Goal: Check status: Check status

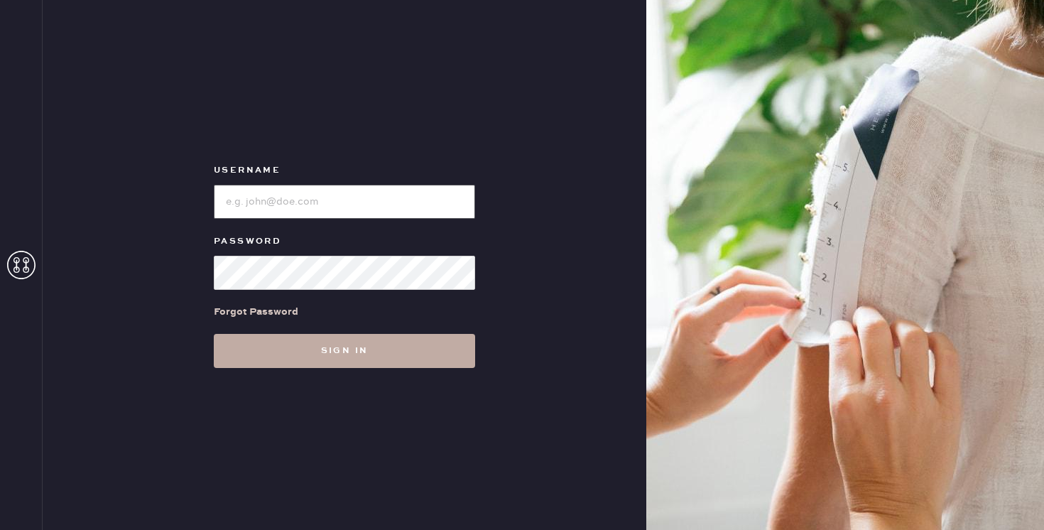
type input "reformationpaloalto"
click at [375, 346] on button "Sign in" at bounding box center [344, 351] width 261 height 34
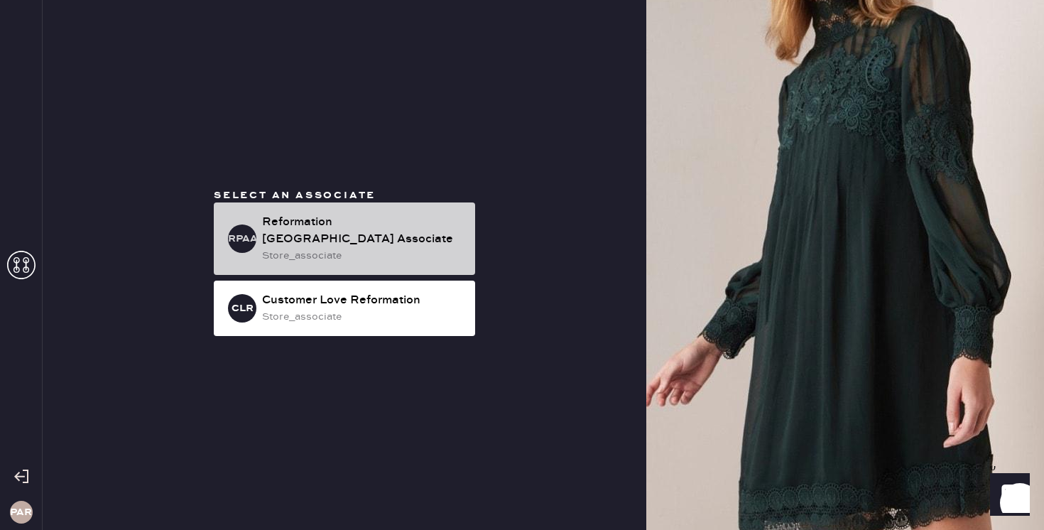
click at [384, 226] on div "Reformation [GEOGRAPHIC_DATA] Associate" at bounding box center [363, 231] width 202 height 34
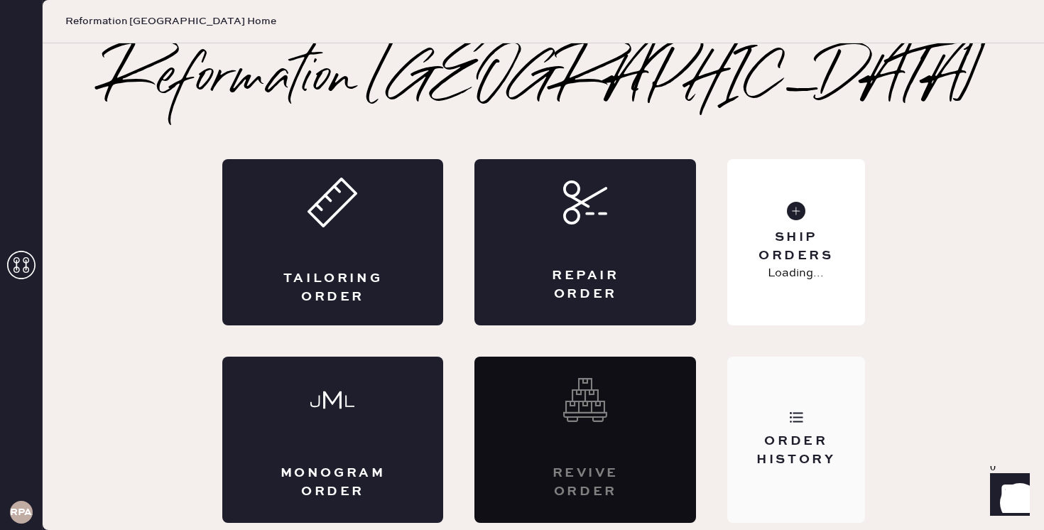
click at [772, 423] on div "Order History" at bounding box center [795, 439] width 137 height 166
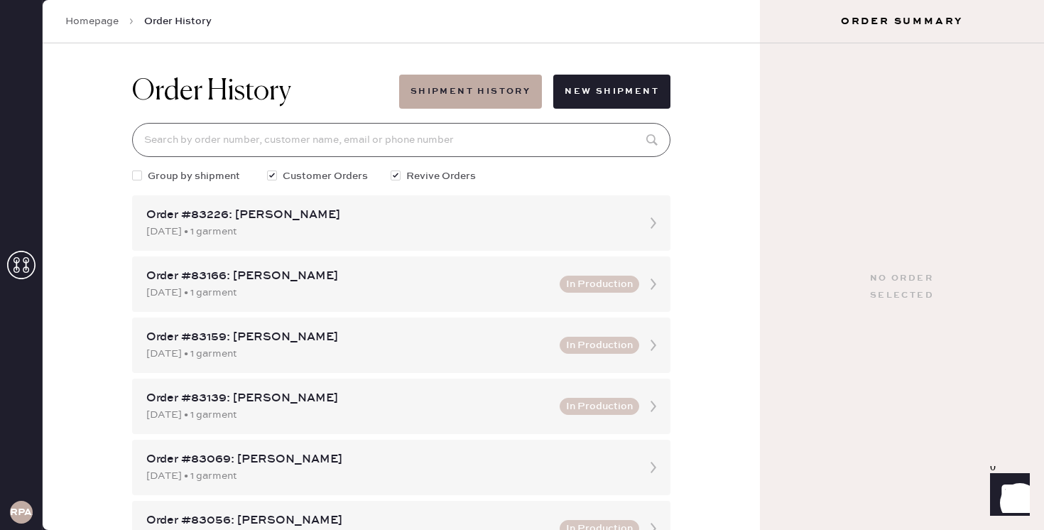
click at [444, 132] on input at bounding box center [401, 140] width 538 height 34
paste input "[PERSON_NAME]"
type input "[PERSON_NAME]"
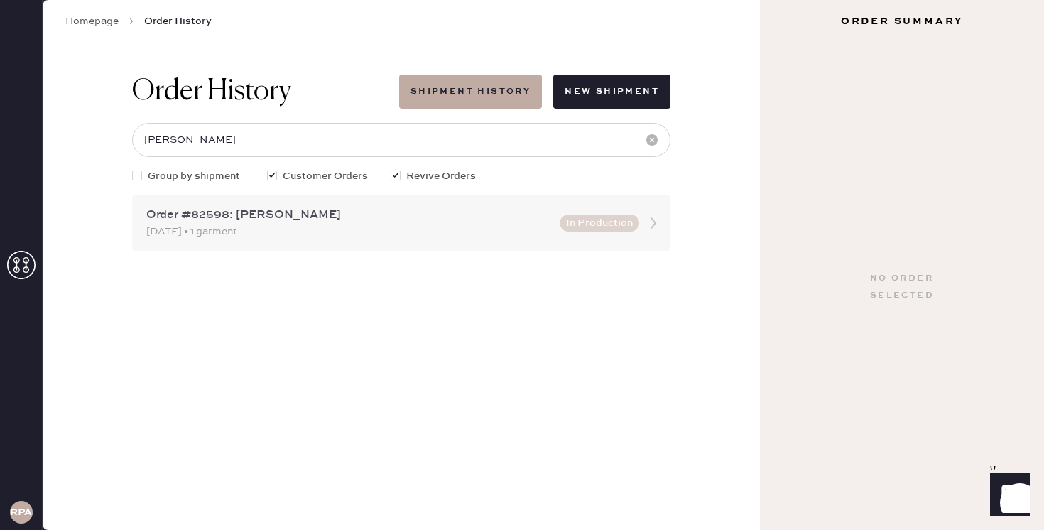
click at [421, 205] on div "Order #82598: [PERSON_NAME] [DATE] • 1 garment In Production" at bounding box center [401, 222] width 538 height 55
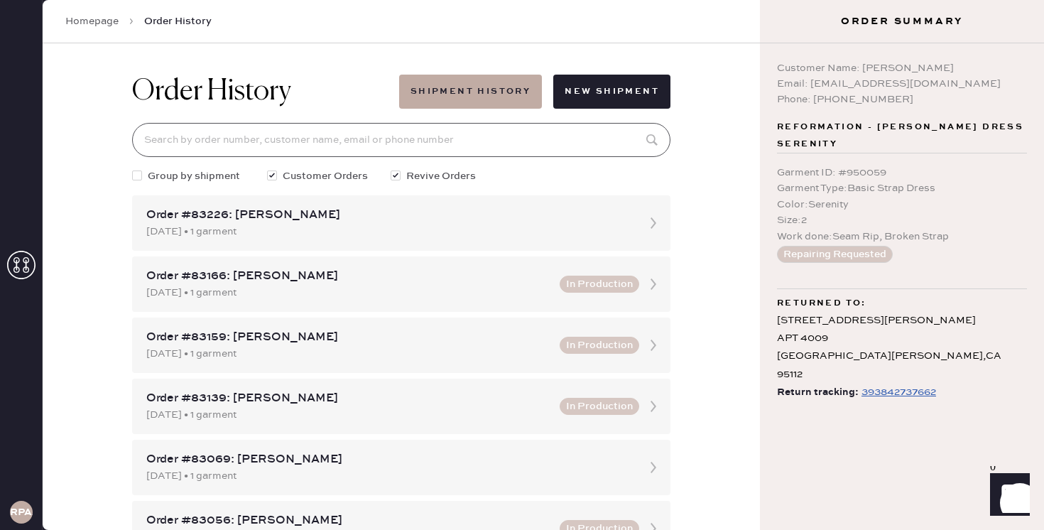
click at [452, 138] on input at bounding box center [401, 140] width 538 height 34
click at [705, 166] on div "Order History Shipment History New Shipment Group by shipment Customer Orders R…" at bounding box center [401, 286] width 717 height 486
click at [449, 153] on input at bounding box center [401, 140] width 538 height 34
click at [497, 90] on button "Shipment History" at bounding box center [470, 92] width 143 height 34
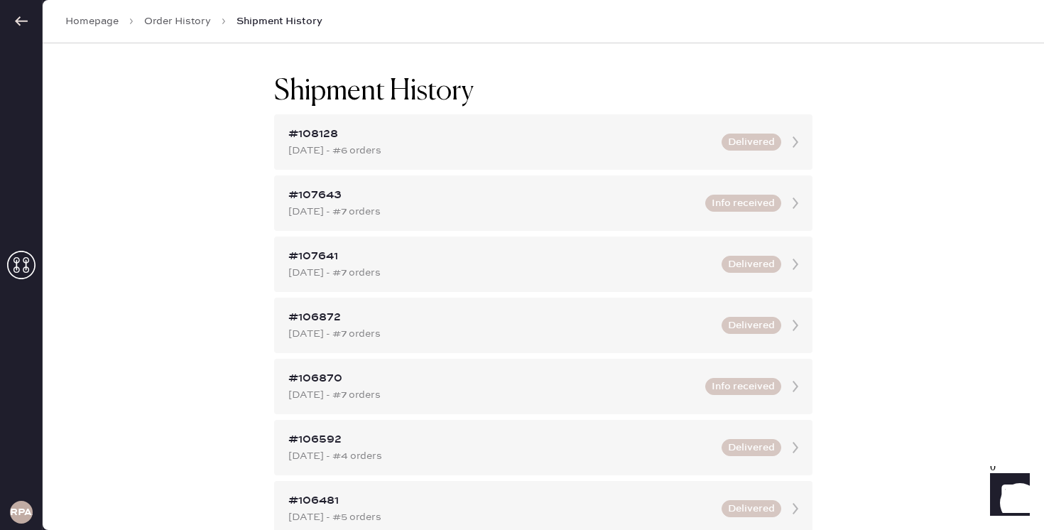
click at [21, 16] on icon at bounding box center [21, 21] width 14 height 14
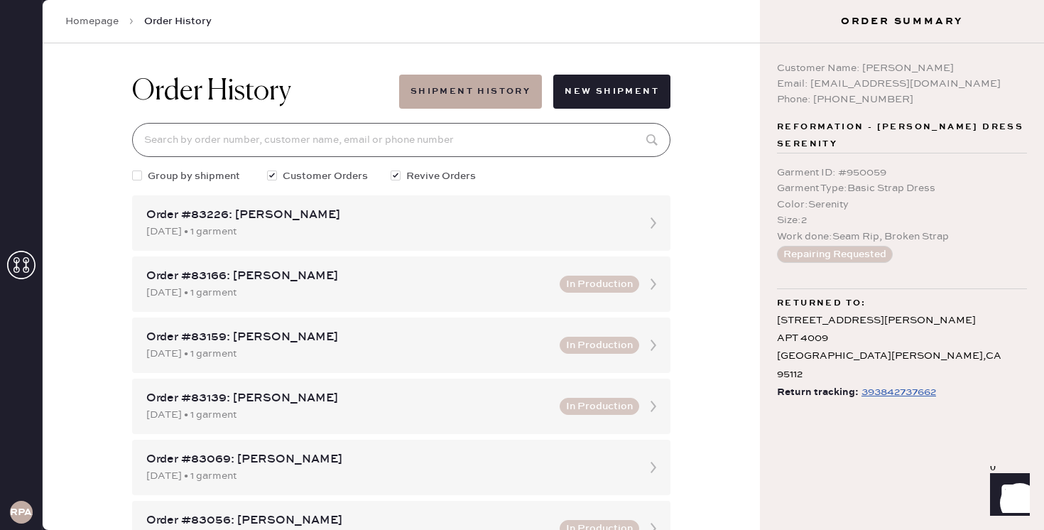
click at [395, 143] on input at bounding box center [401, 140] width 538 height 34
paste input "[PERSON_NAME]"
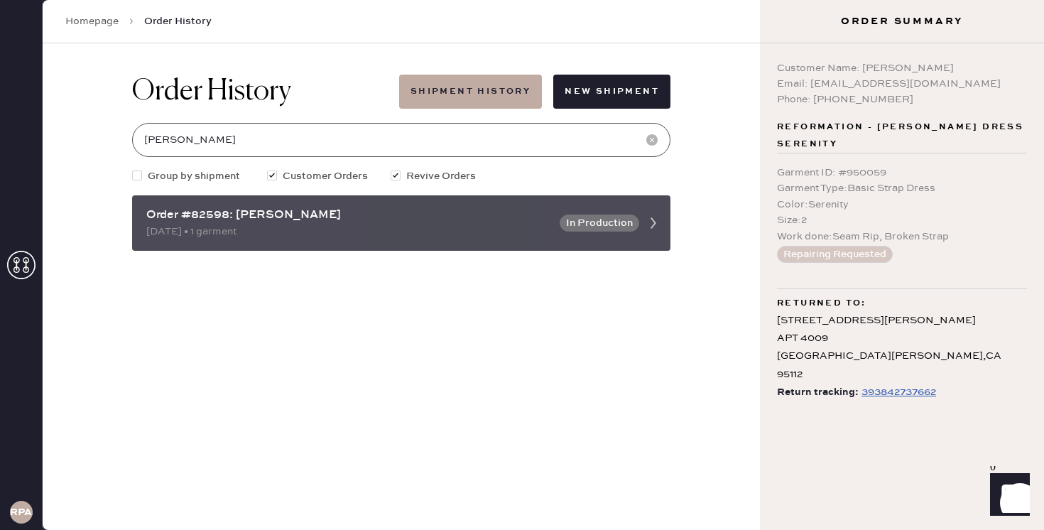
type input "[PERSON_NAME]"
click at [662, 225] on icon at bounding box center [653, 223] width 28 height 28
click at [445, 226] on div "[DATE] • 1 garment" at bounding box center [348, 232] width 405 height 16
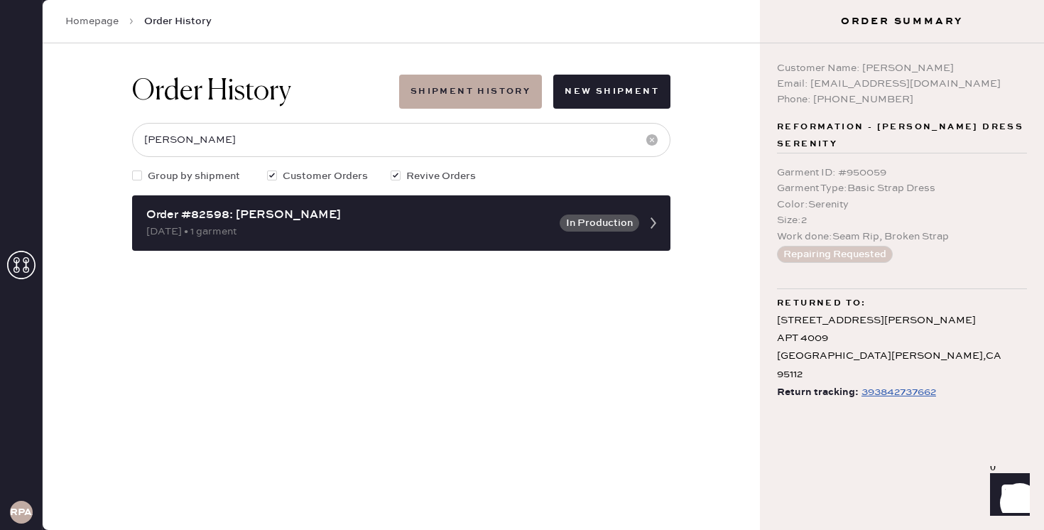
click at [629, 366] on div "Order History Shipment History New Shipment [PERSON_NAME] Group by shipment Cus…" at bounding box center [401, 286] width 717 height 486
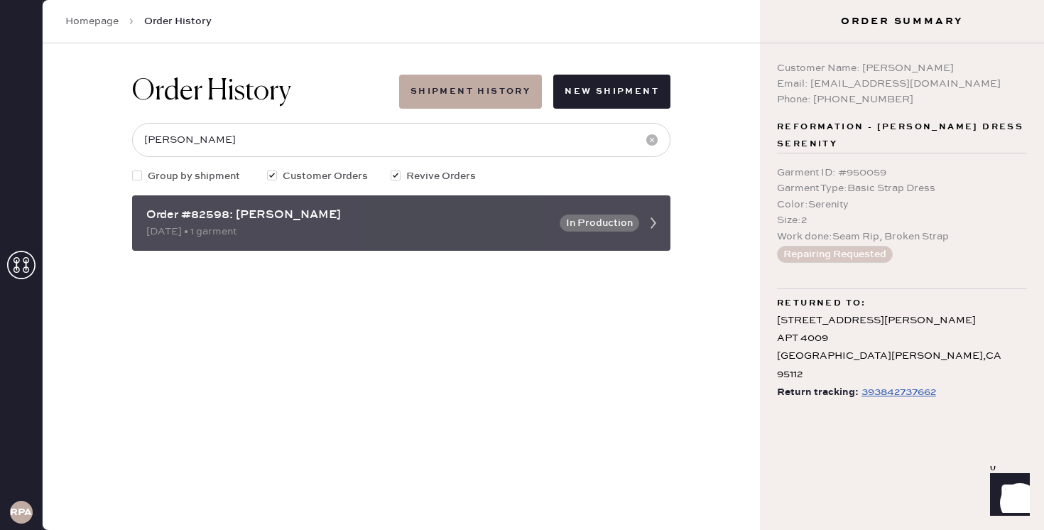
click at [615, 226] on button "In Production" at bounding box center [599, 222] width 80 height 17
click at [656, 218] on icon at bounding box center [653, 223] width 28 height 28
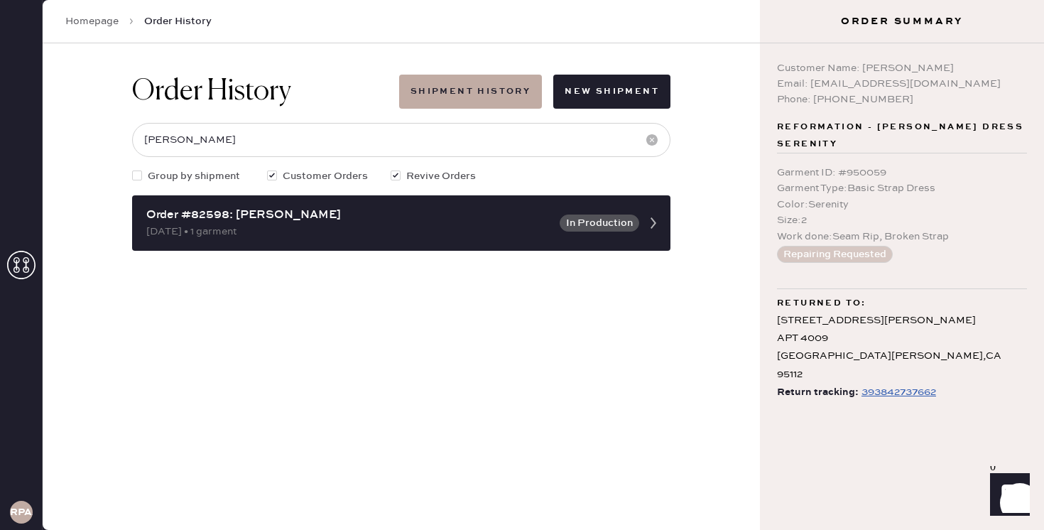
click at [869, 383] on div "393842737662" at bounding box center [898, 391] width 75 height 17
drag, startPoint x: 939, startPoint y: 354, endPoint x: 856, endPoint y: 364, distance: 83.0
click at [856, 383] on div "Return tracking: 393842737662" at bounding box center [902, 392] width 250 height 18
copy div "393842737662"
